Goal: Task Accomplishment & Management: Manage account settings

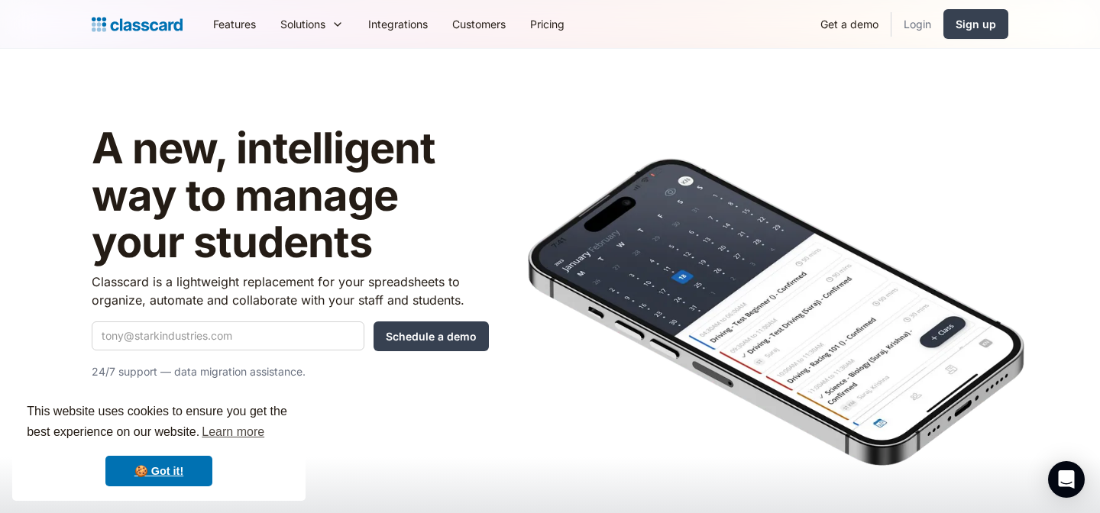
click at [917, 21] on link "Login" at bounding box center [918, 24] width 52 height 34
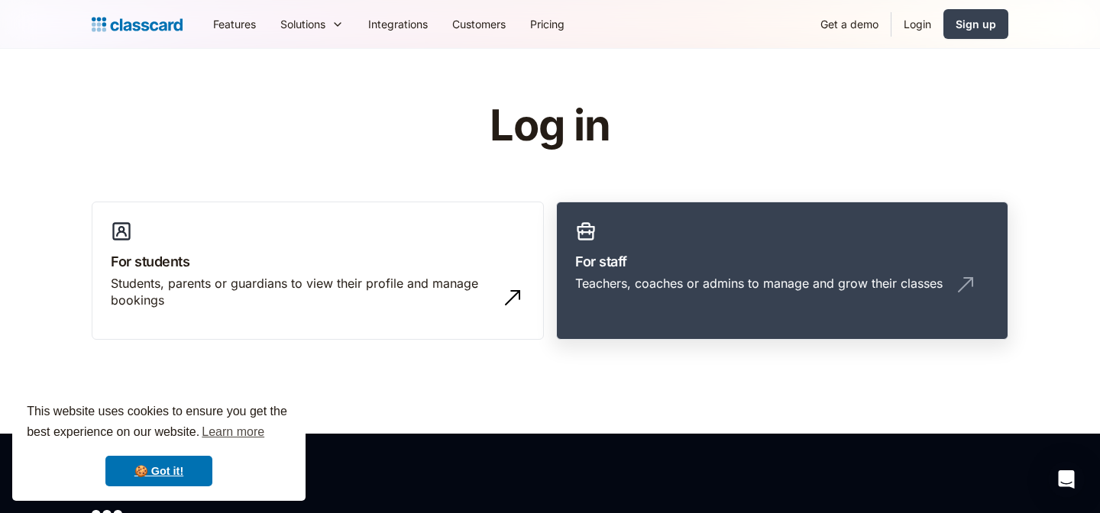
click at [642, 270] on h3 "For staff" at bounding box center [782, 261] width 414 height 21
